Goal: Task Accomplishment & Management: Manage account settings

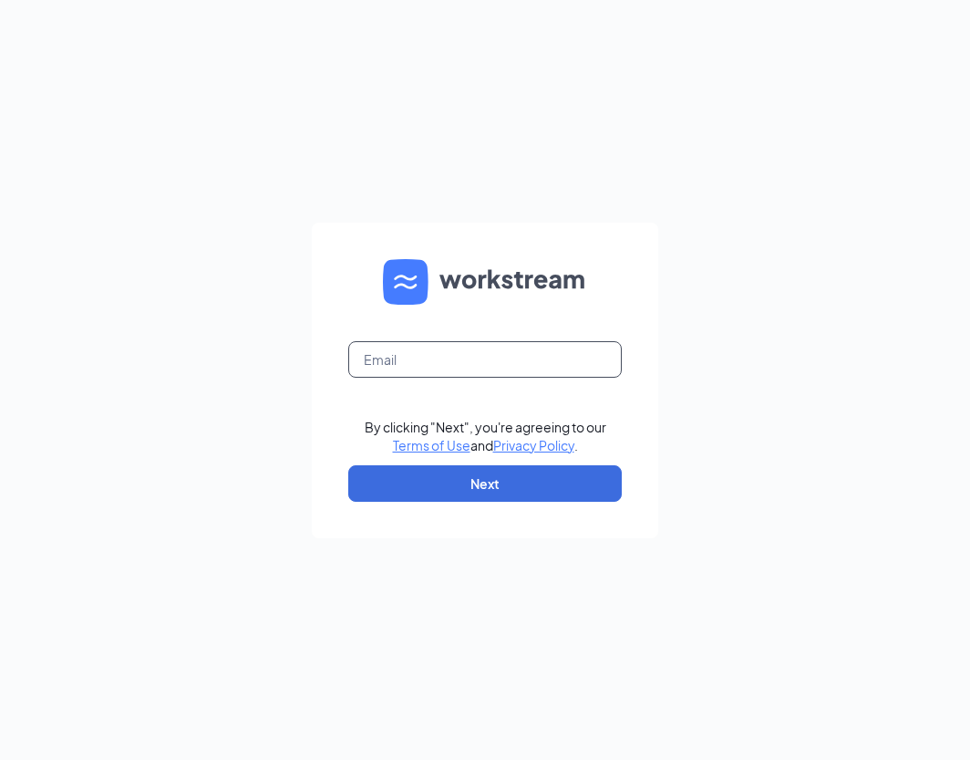
drag, startPoint x: 451, startPoint y: 341, endPoint x: 470, endPoint y: 350, distance: 20.4
click at [451, 341] on input "text" at bounding box center [485, 359] width 274 height 36
type input "[PERSON_NAME][EMAIL_ADDRESS][DOMAIN_NAME]"
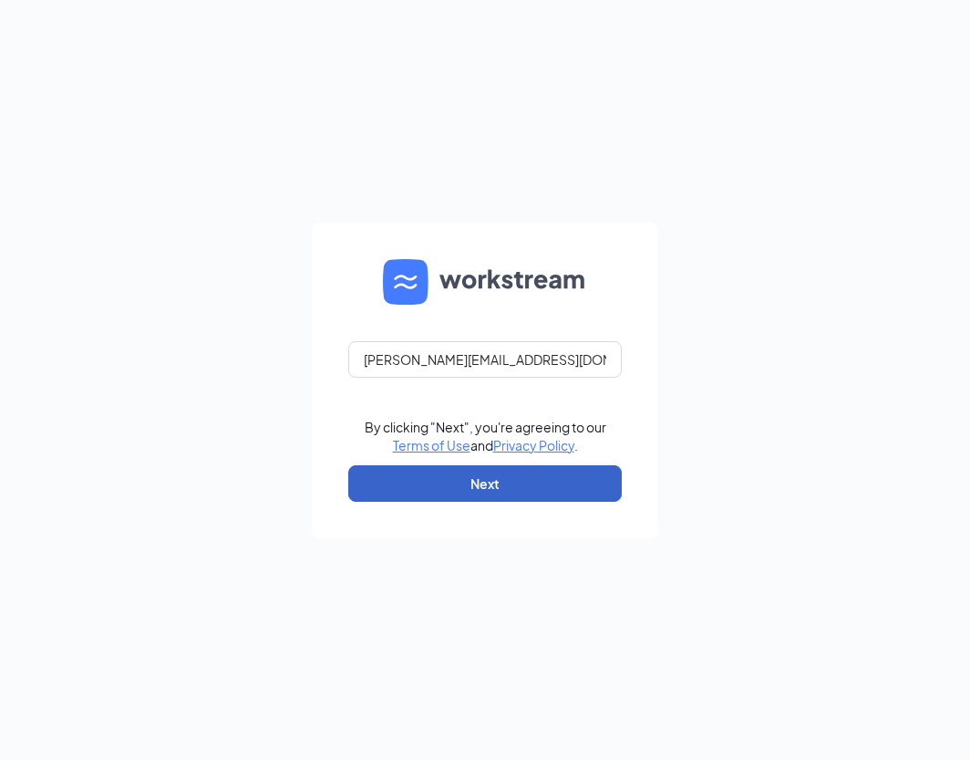
click at [474, 485] on button "Next" at bounding box center [485, 483] width 274 height 36
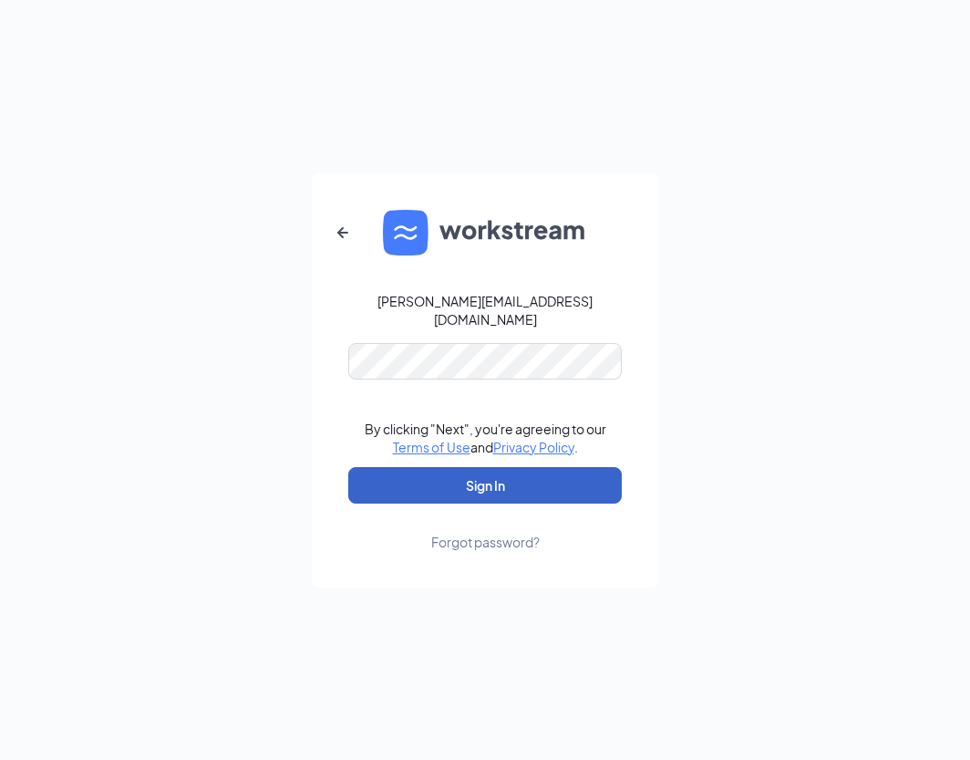
drag, startPoint x: 501, startPoint y: 485, endPoint x: 492, endPoint y: 479, distance: 11.1
click at [500, 485] on button "Sign In" at bounding box center [485, 485] width 274 height 36
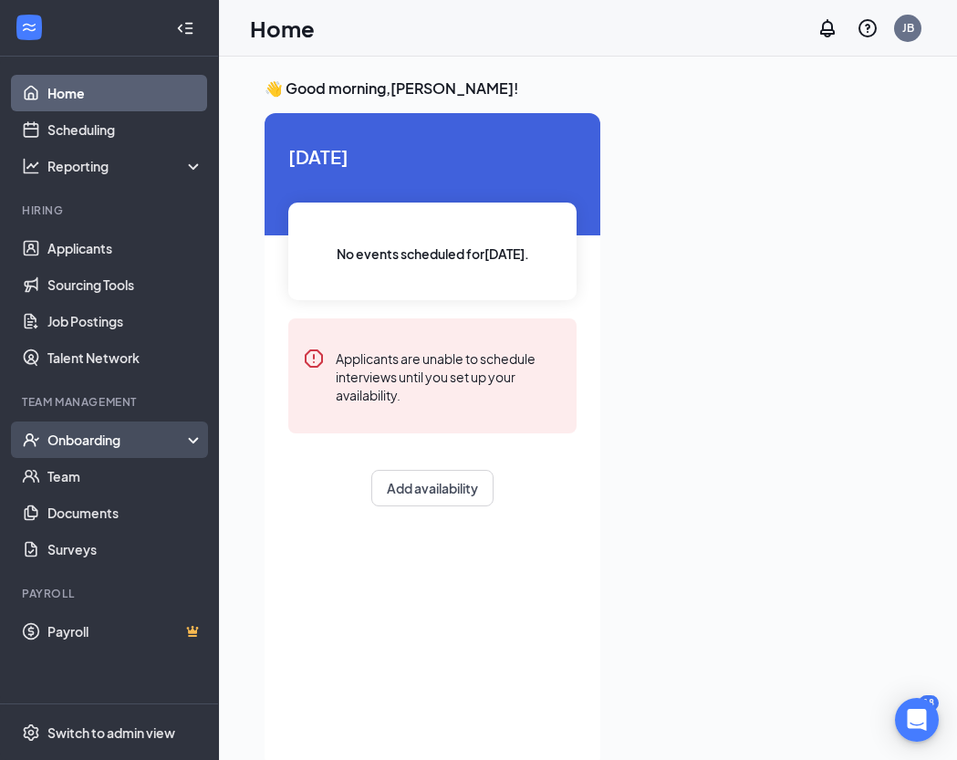
click at [93, 441] on div "Onboarding" at bounding box center [117, 440] width 140 height 18
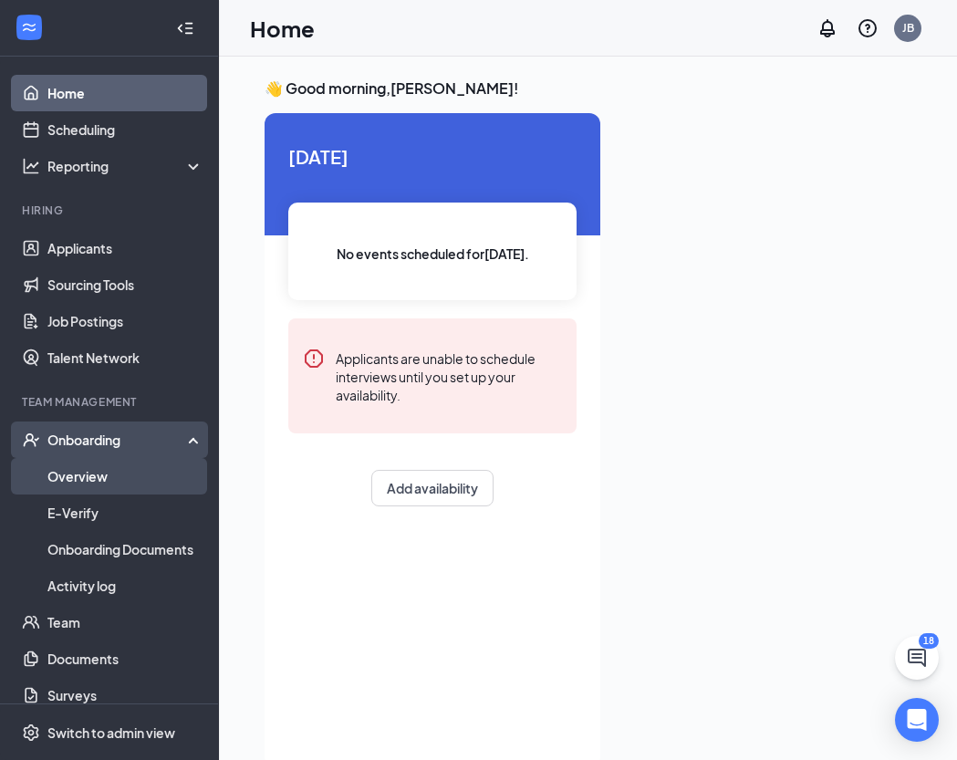
click at [86, 473] on link "Overview" at bounding box center [125, 476] width 156 height 36
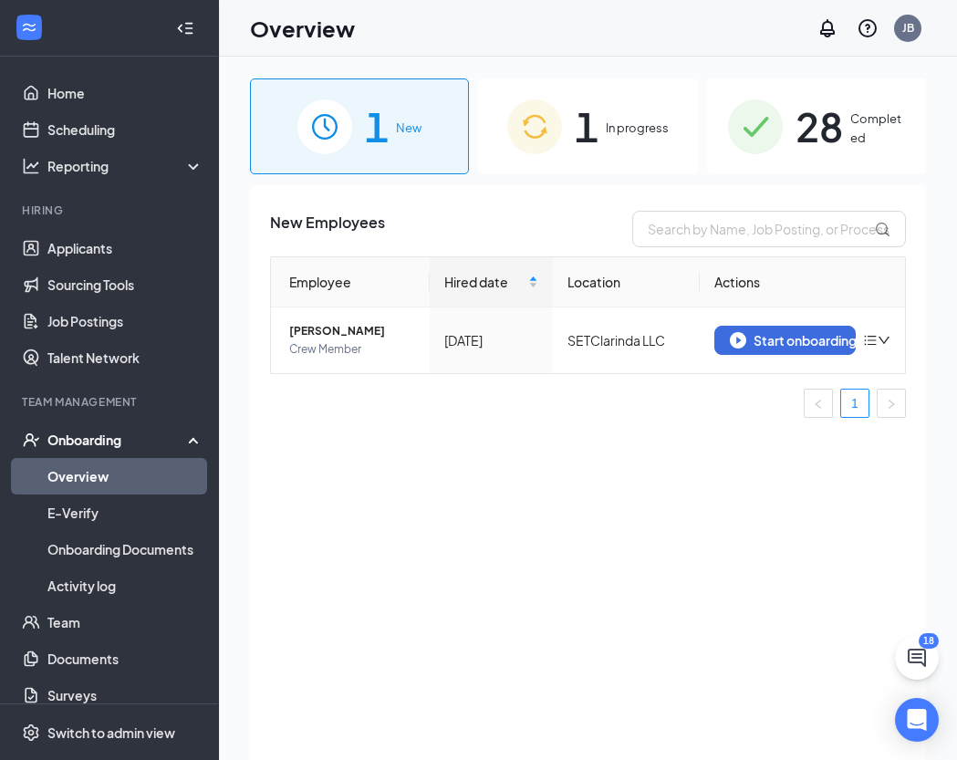
click at [633, 127] on span "In progress" at bounding box center [637, 128] width 63 height 18
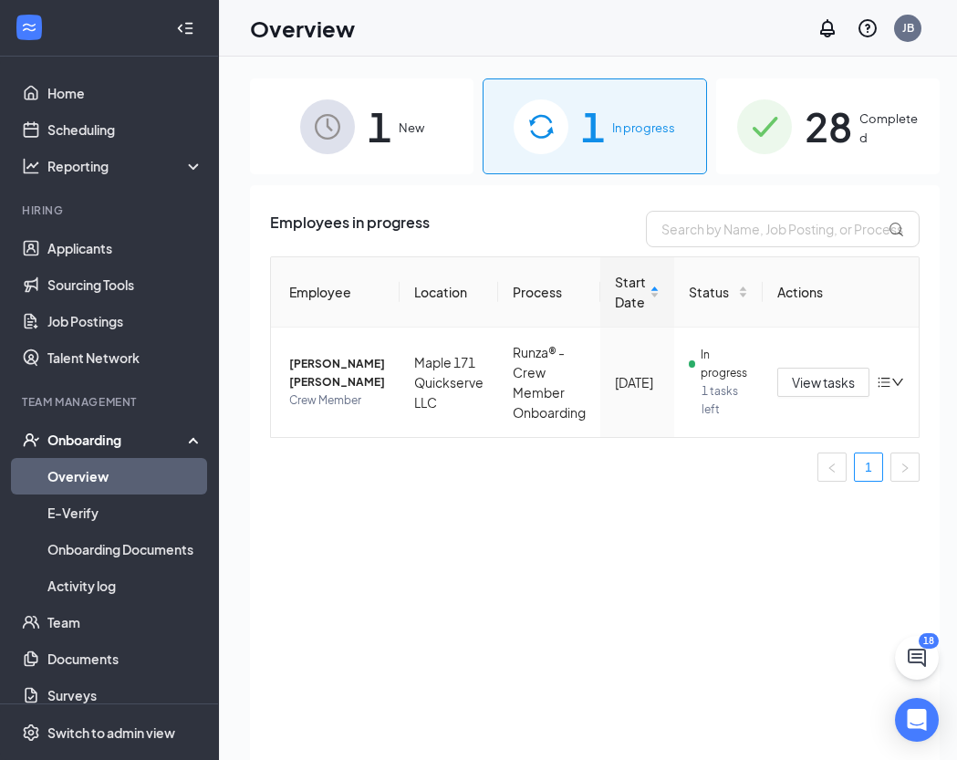
click at [866, 119] on span "Completed" at bounding box center [888, 127] width 59 height 37
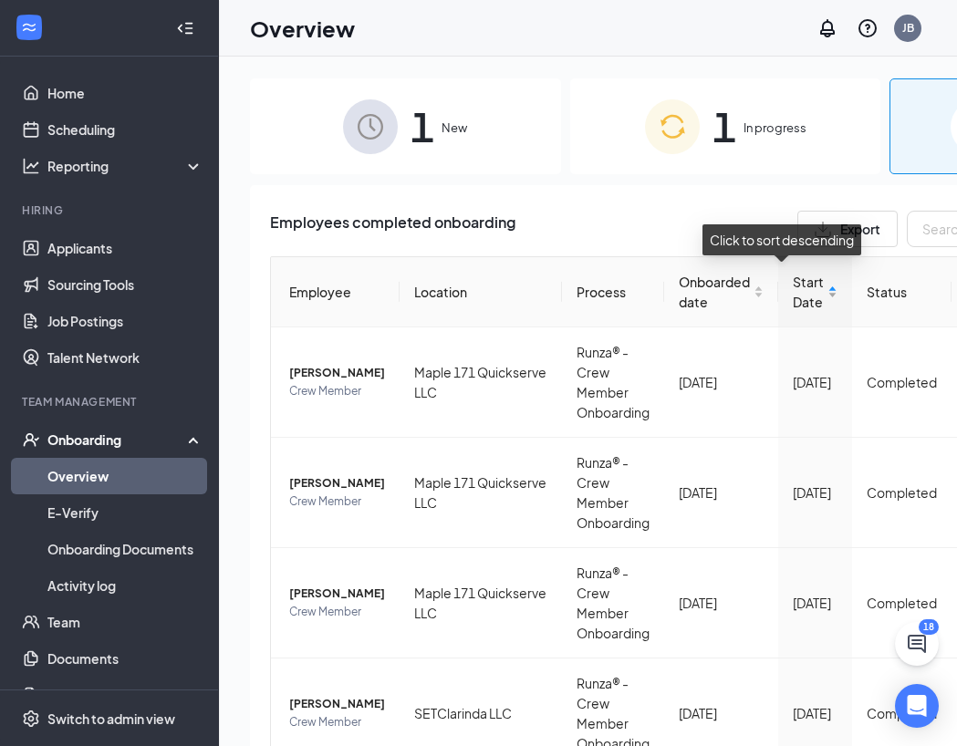
click at [793, 281] on span "Start Date" at bounding box center [808, 292] width 31 height 40
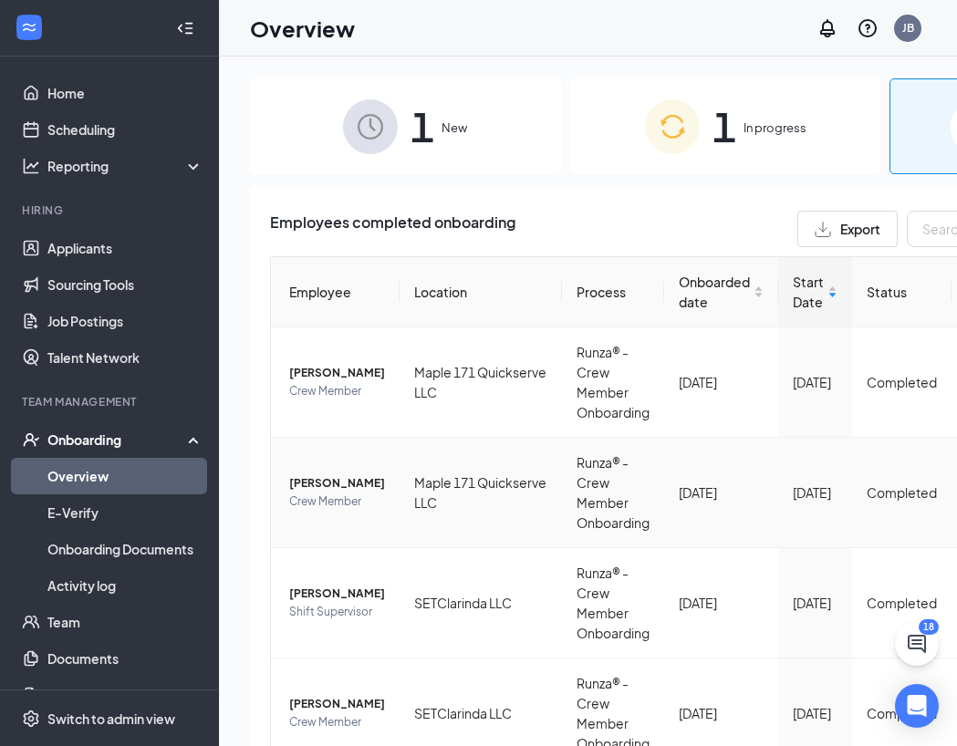
click at [301, 474] on span "Dylan P Amweg" at bounding box center [337, 483] width 96 height 18
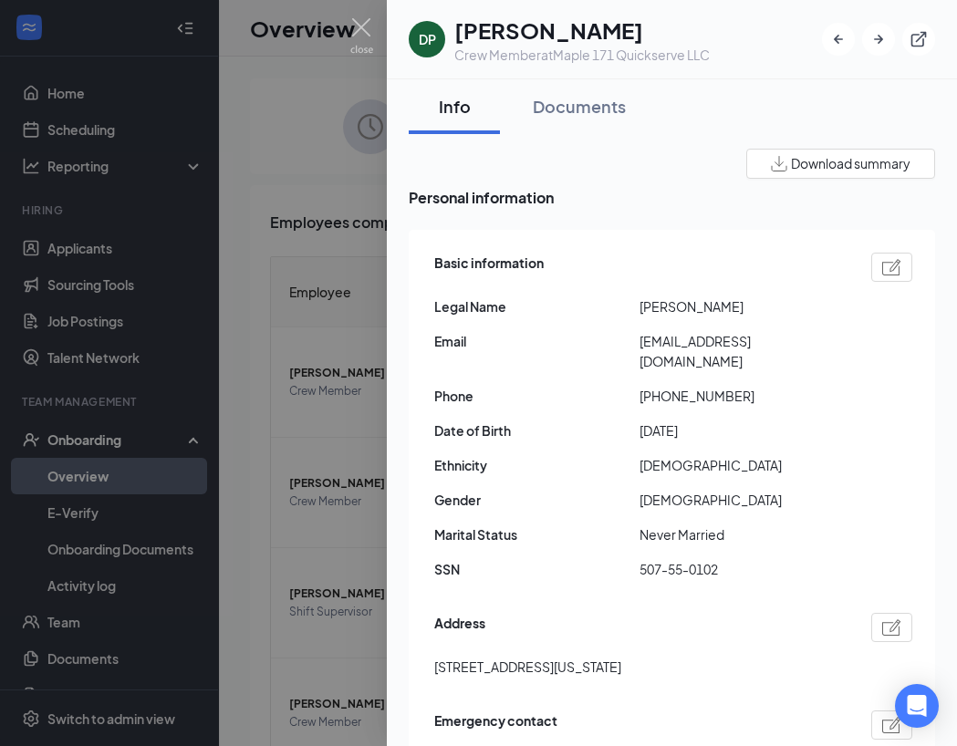
click at [811, 161] on span "Download summary" at bounding box center [850, 163] width 119 height 19
click at [357, 22] on img at bounding box center [361, 36] width 23 height 36
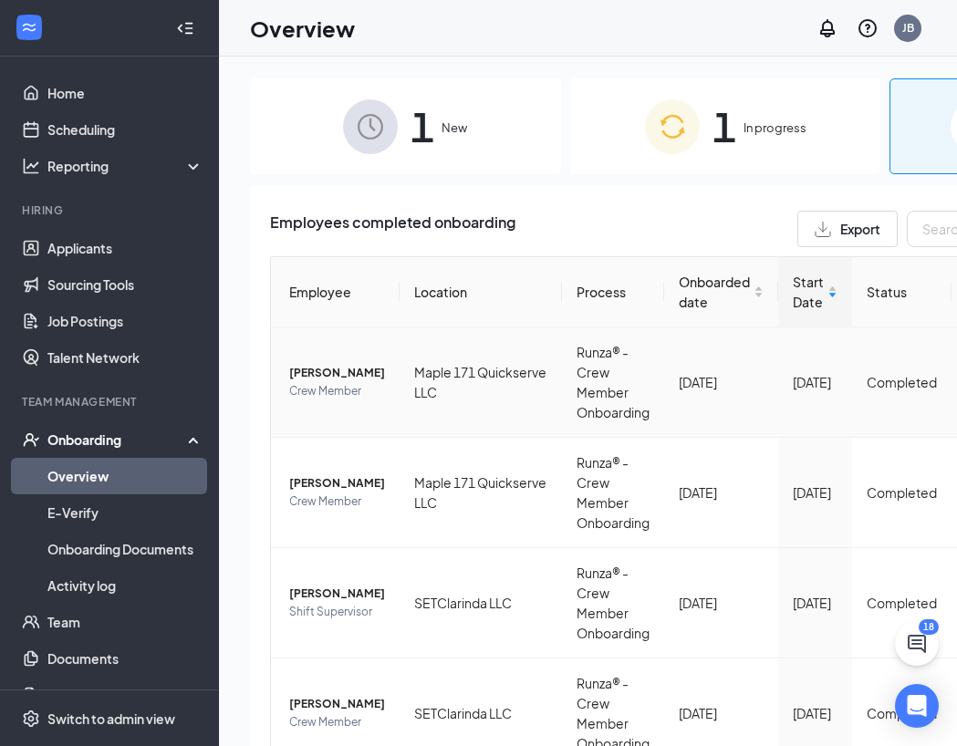
click at [322, 364] on span "Gabriel Appelgate" at bounding box center [337, 373] width 96 height 18
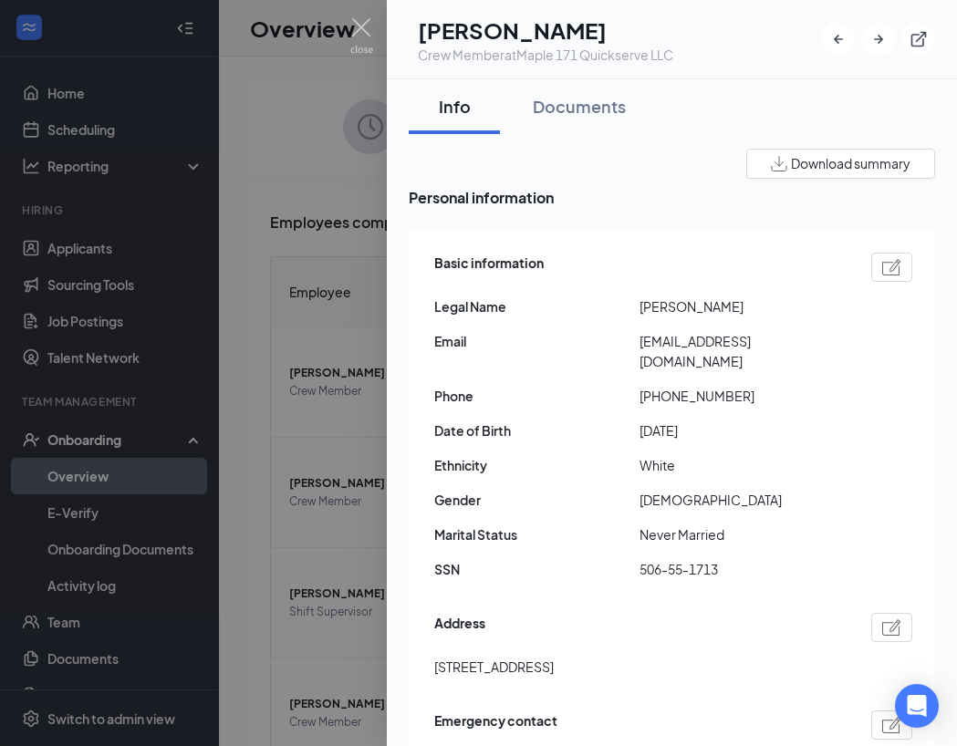
click at [854, 162] on span "Download summary" at bounding box center [850, 163] width 119 height 19
click at [361, 19] on img at bounding box center [361, 36] width 23 height 36
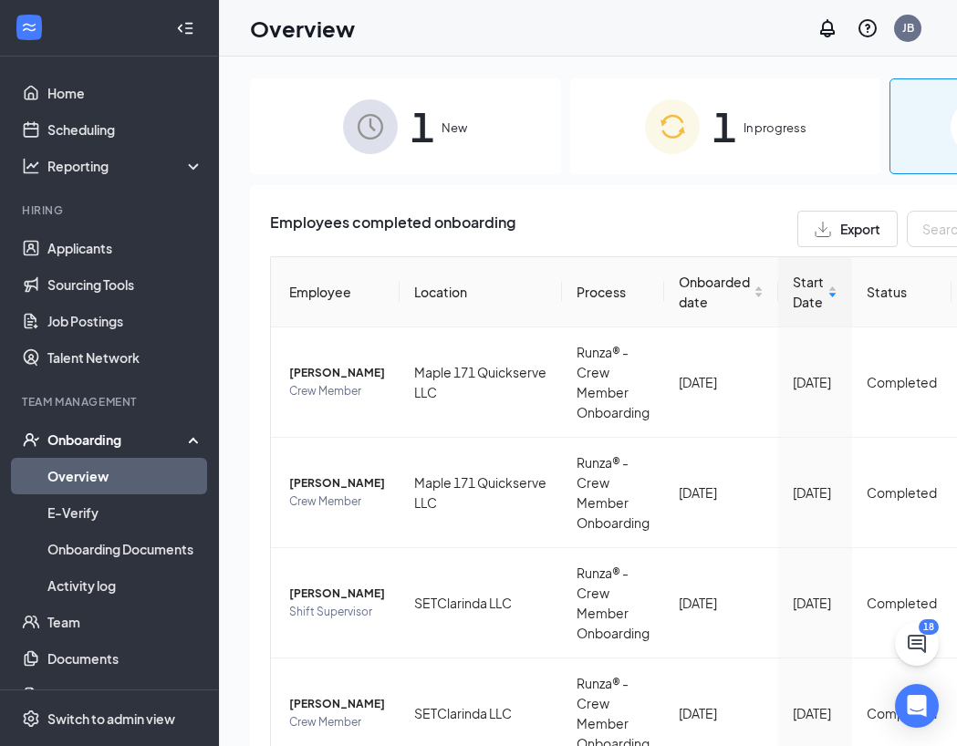
click at [453, 100] on div "1 New" at bounding box center [405, 126] width 311 height 96
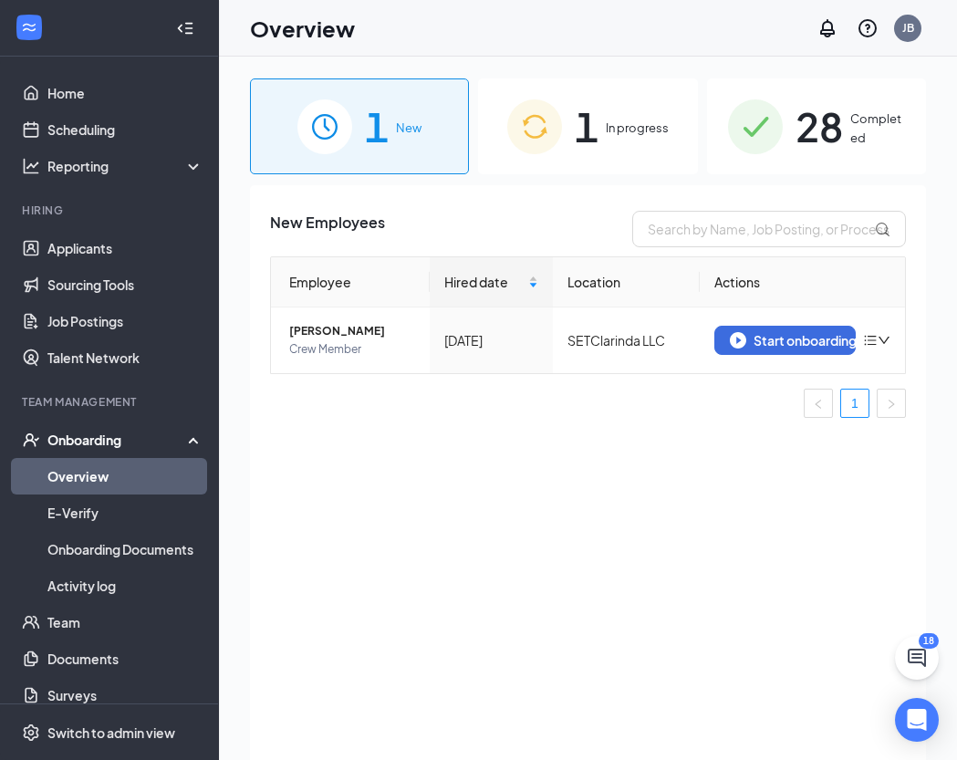
click at [825, 126] on span "28" at bounding box center [818, 126] width 47 height 63
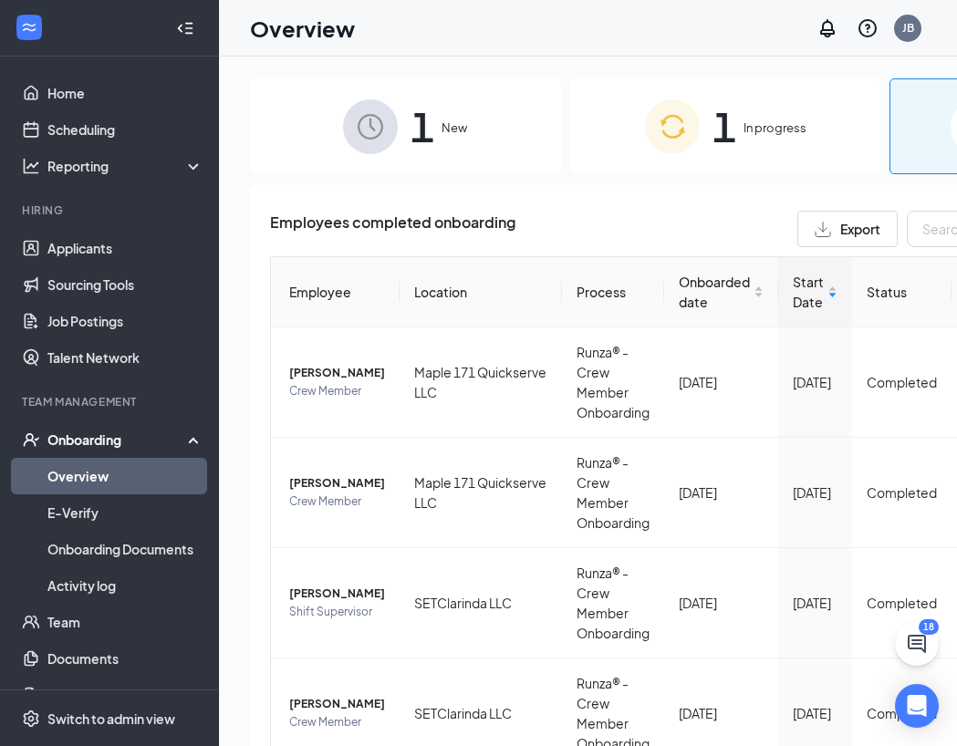
click at [241, 277] on div "1 New 1 In progress 28 Completed Employees completed onboarding Export Employee…" at bounding box center [725, 443] width 1012 height 772
click at [238, 248] on div "1 New 1 In progress 28 Completed Employees completed onboarding Export Employee…" at bounding box center [725, 443] width 1012 height 772
click at [238, 343] on div "1 New 1 In progress 28 Completed Employees completed onboarding Export Employee…" at bounding box center [725, 443] width 1012 height 772
